Goal: Information Seeking & Learning: Learn about a topic

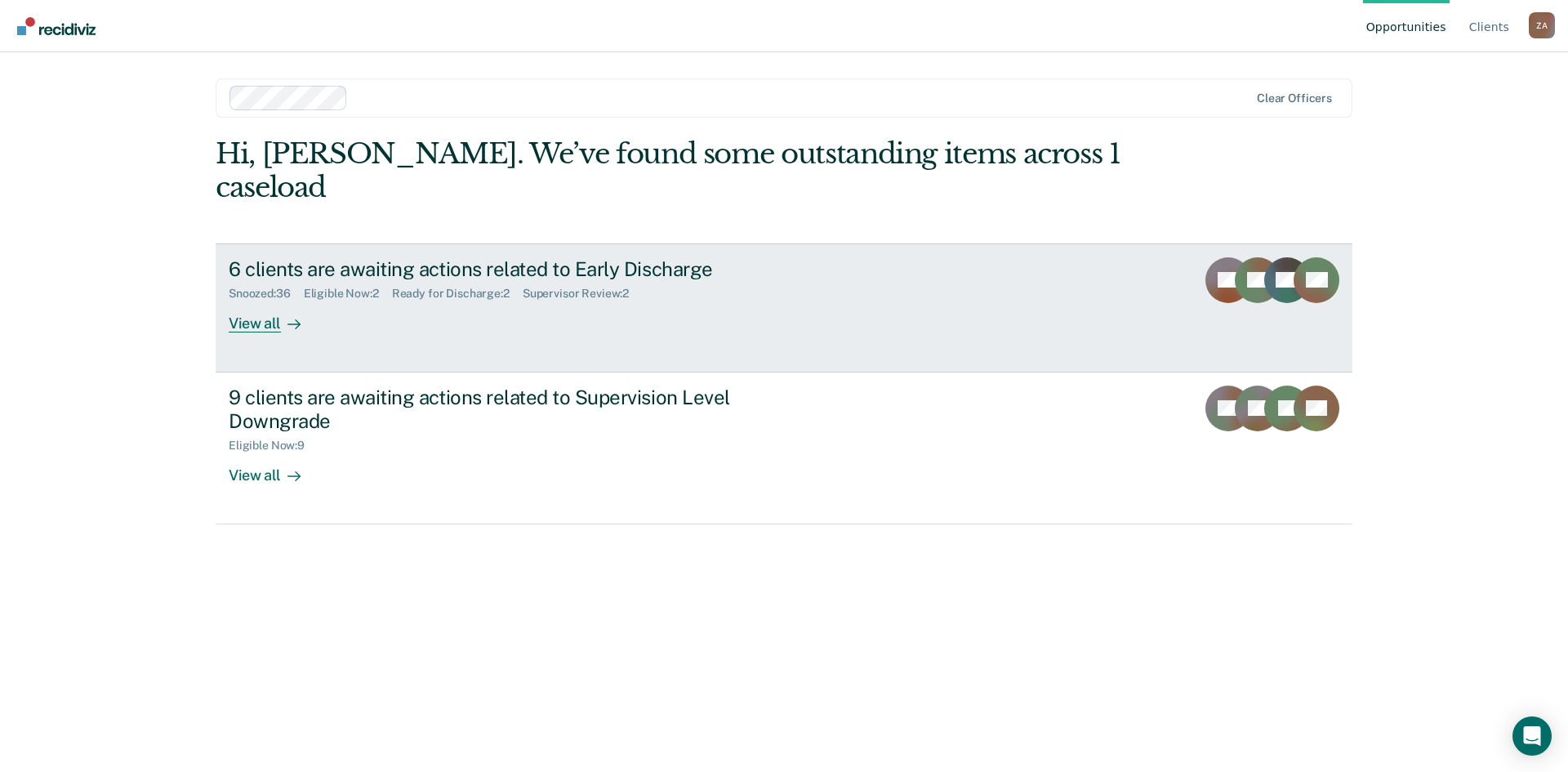
click at [274, 300] on div "View all" at bounding box center [274, 316] width 91 height 32
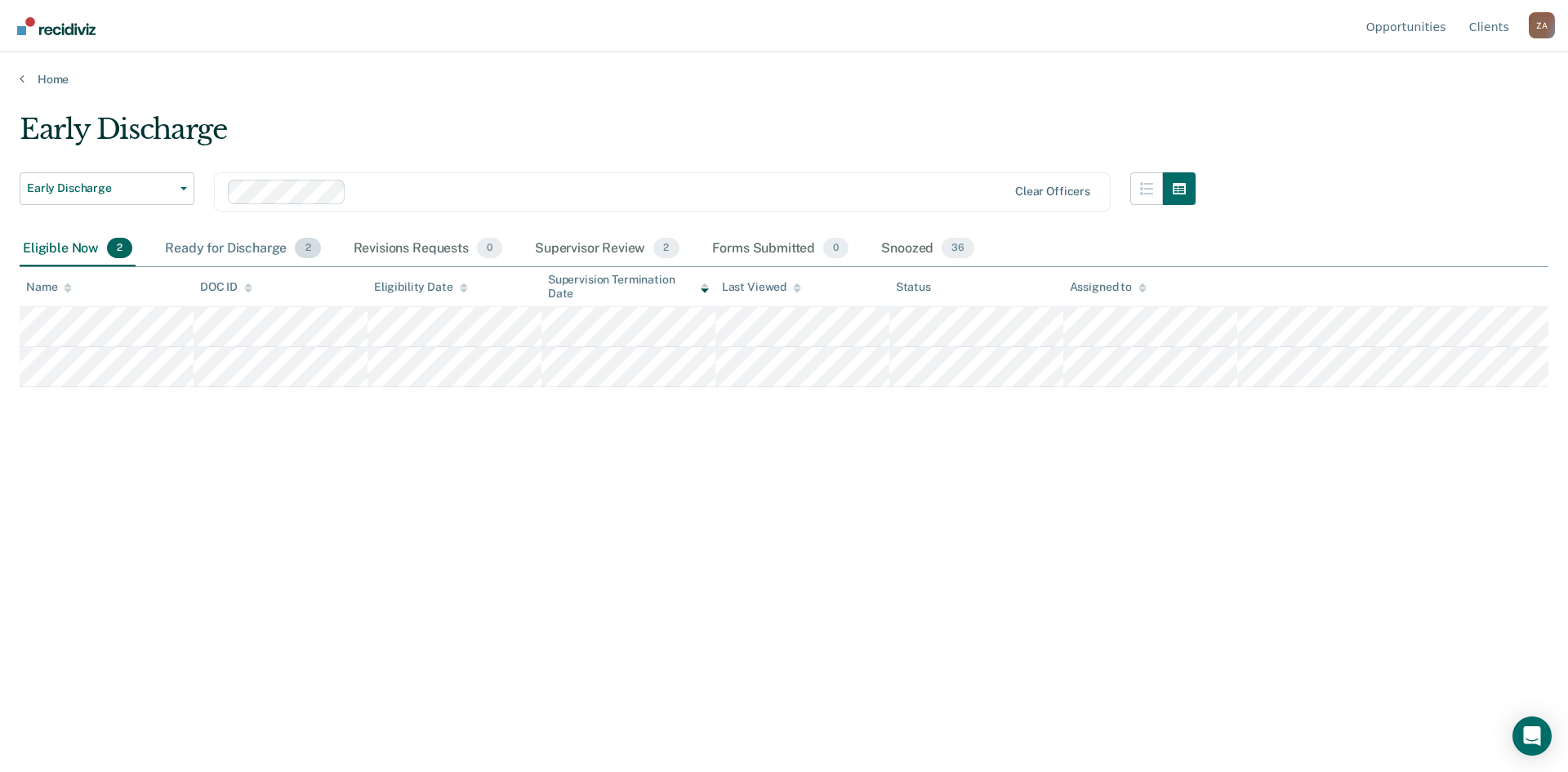
click at [228, 249] on div "Ready for Discharge 2" at bounding box center [243, 249] width 162 height 36
click at [610, 253] on div "Supervisor Review 2" at bounding box center [606, 249] width 151 height 36
click at [207, 252] on div "Ready for Discharge 2" at bounding box center [243, 249] width 162 height 36
click at [628, 248] on div "Supervisor Review 2" at bounding box center [606, 249] width 151 height 36
click at [200, 255] on div "Ready for Discharge 2" at bounding box center [243, 249] width 162 height 36
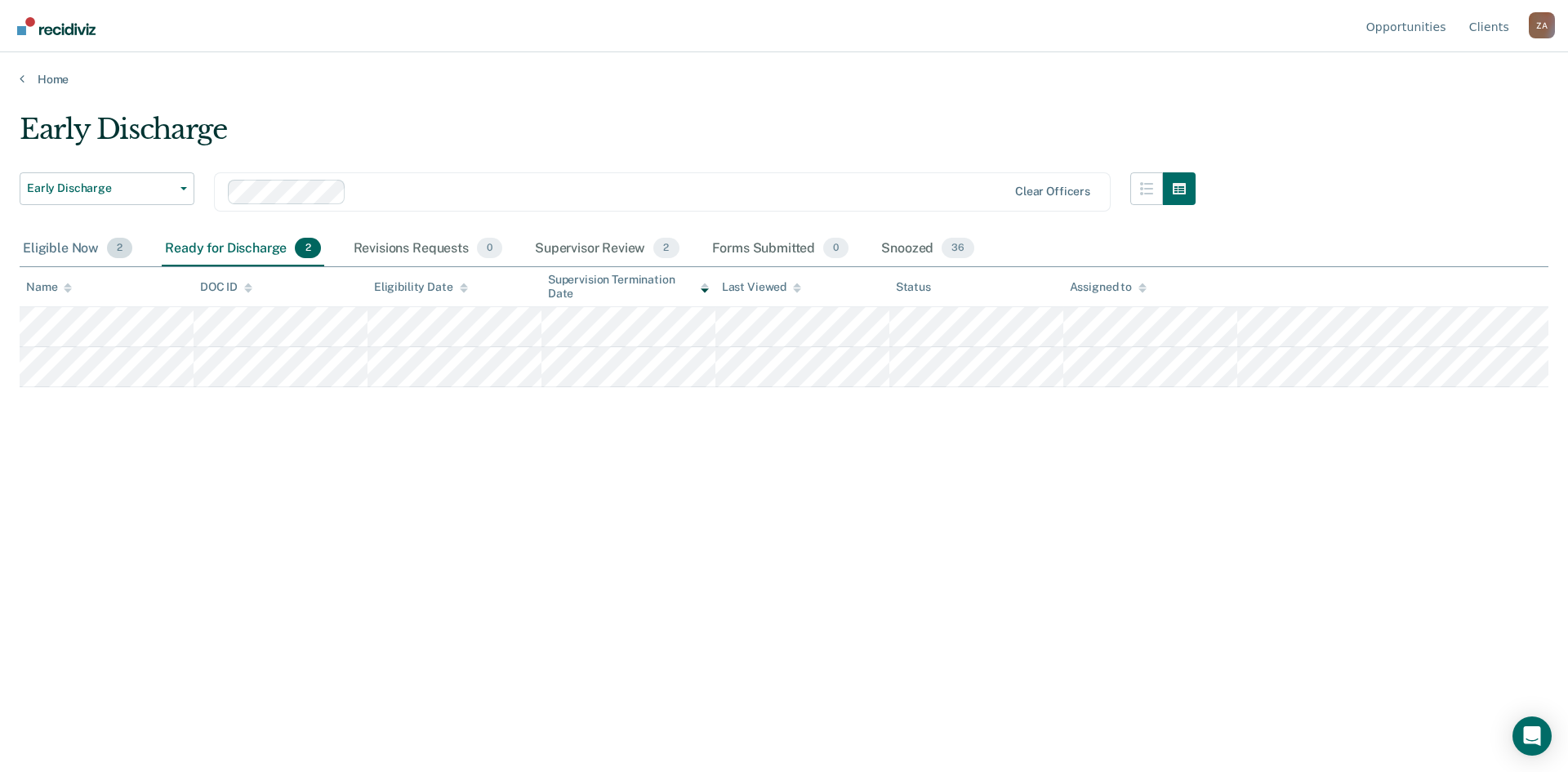
click at [96, 255] on div "Eligible Now 2" at bounding box center [77, 249] width 116 height 36
